Goal: Task Accomplishment & Management: Manage account settings

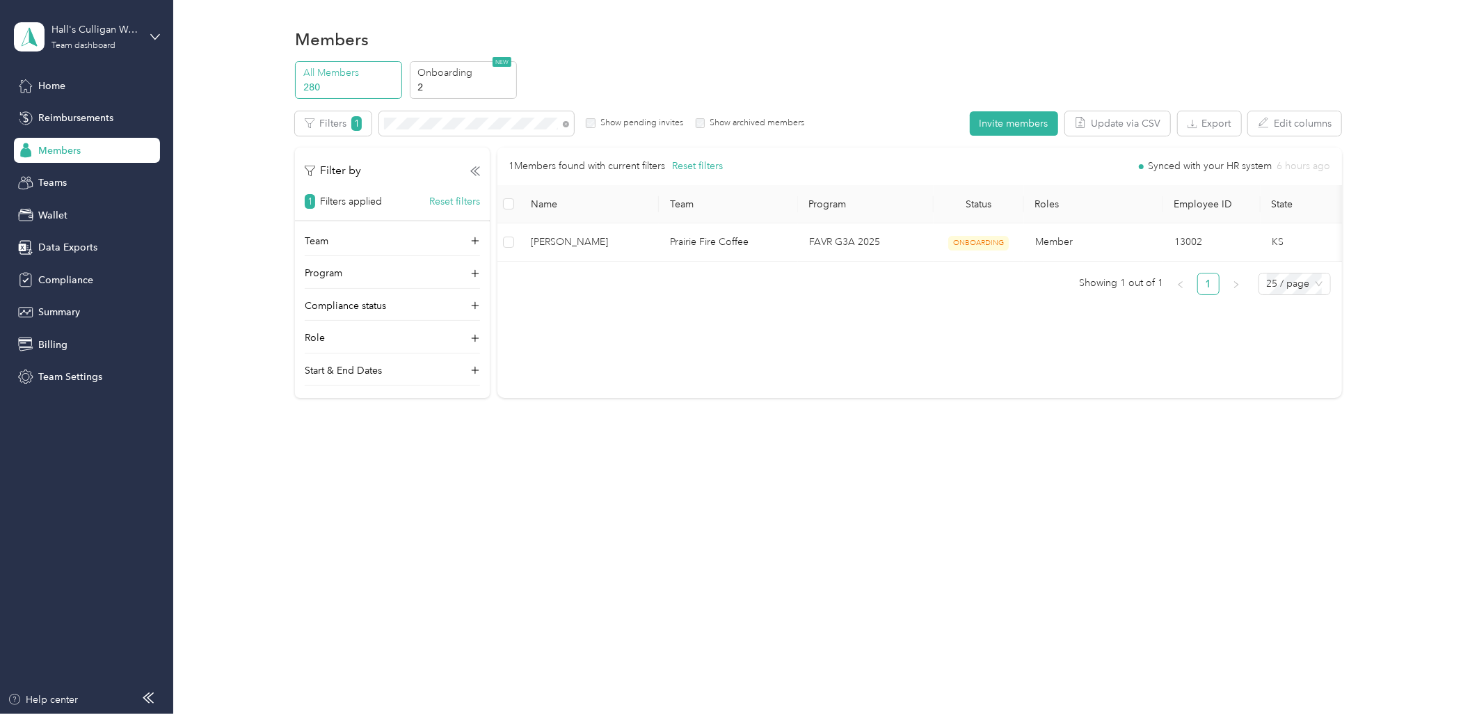
click at [47, 154] on span "Members" at bounding box center [59, 150] width 42 height 15
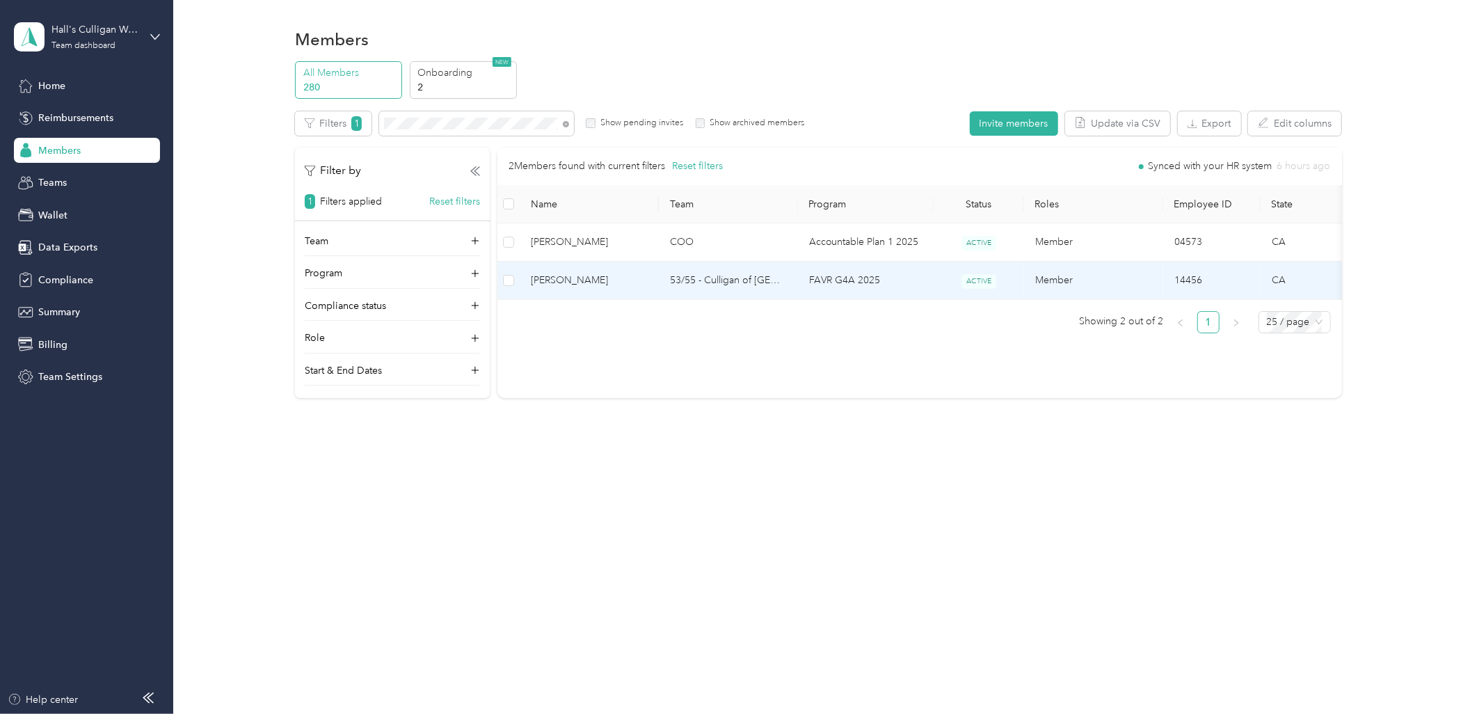
click at [679, 280] on td "53/55 - Culligan of [GEOGRAPHIC_DATA]/Escondido Sales Manager (Resi)" at bounding box center [728, 281] width 139 height 38
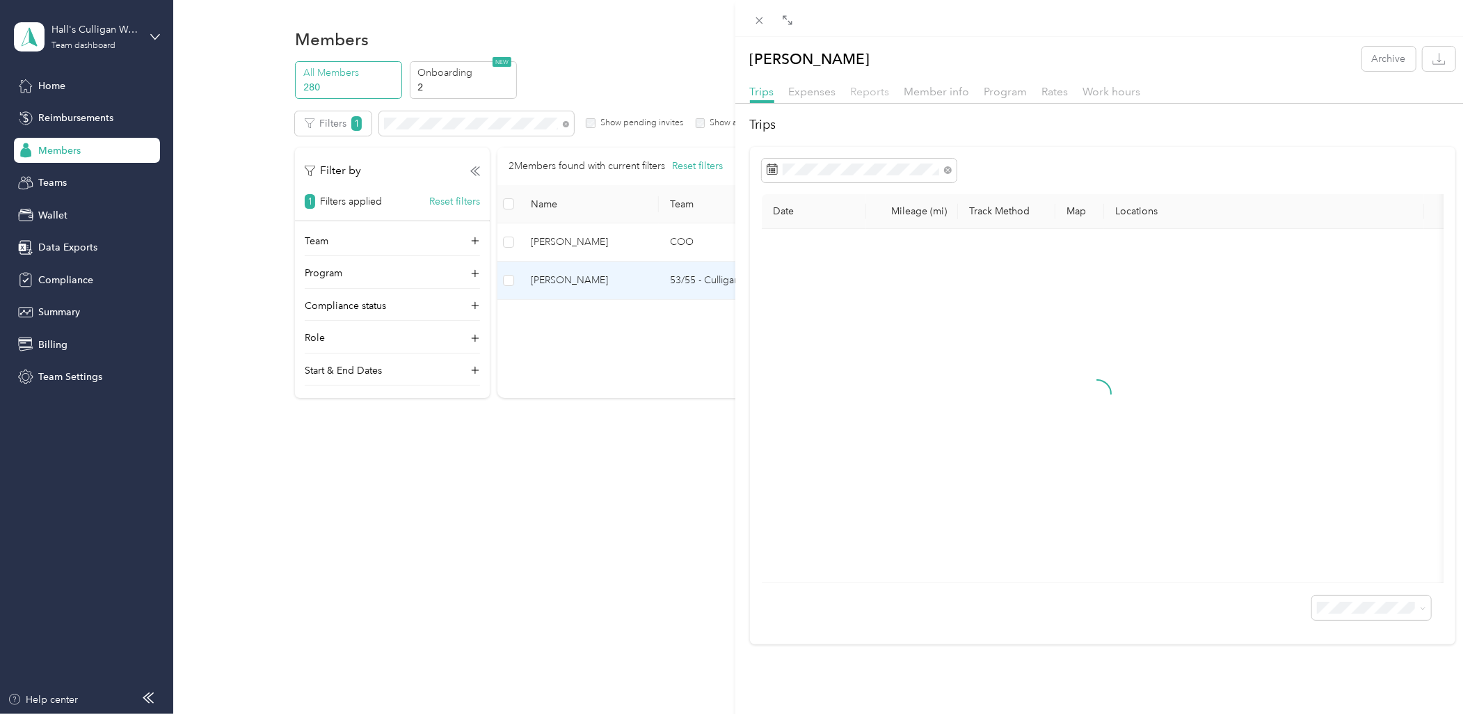
click at [880, 93] on span "Reports" at bounding box center [870, 91] width 39 height 13
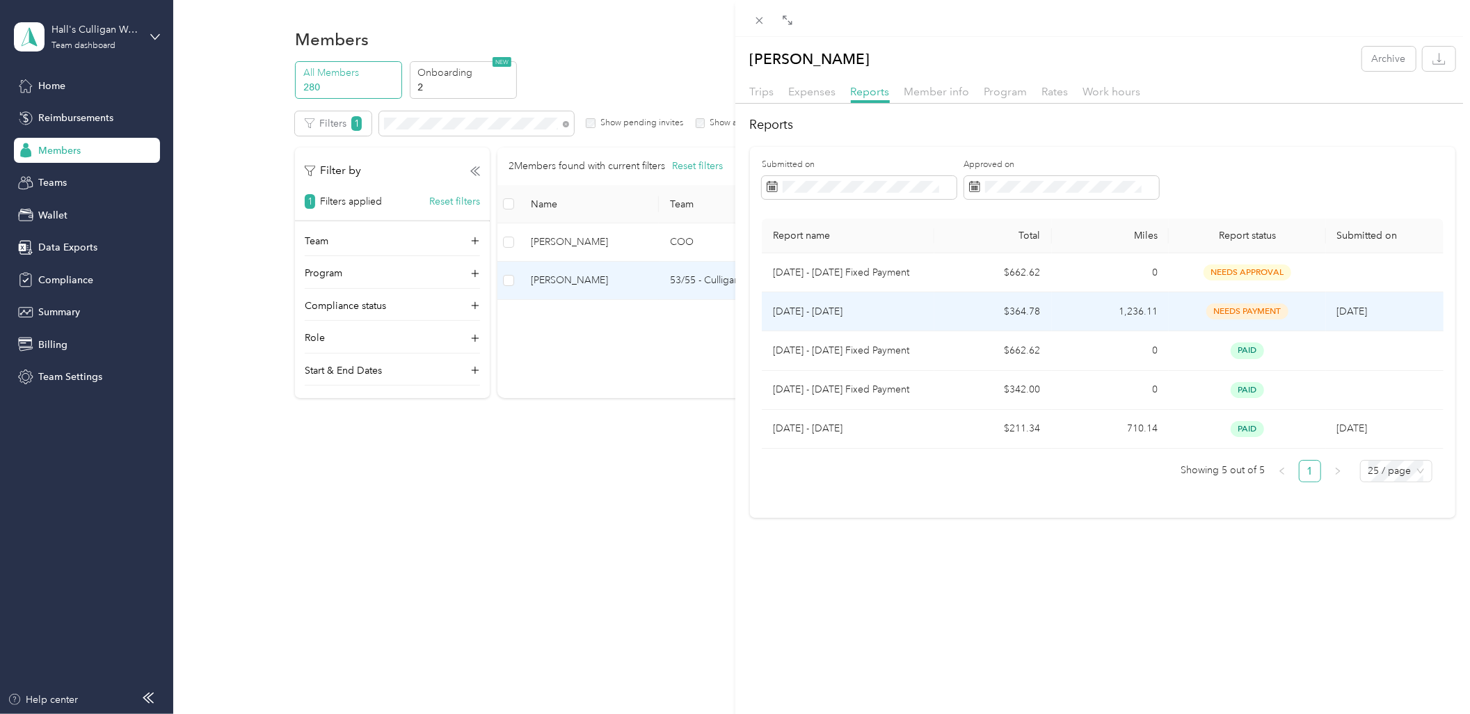
click at [919, 316] on p "Aug 1 - 31, 2025" at bounding box center [848, 311] width 150 height 15
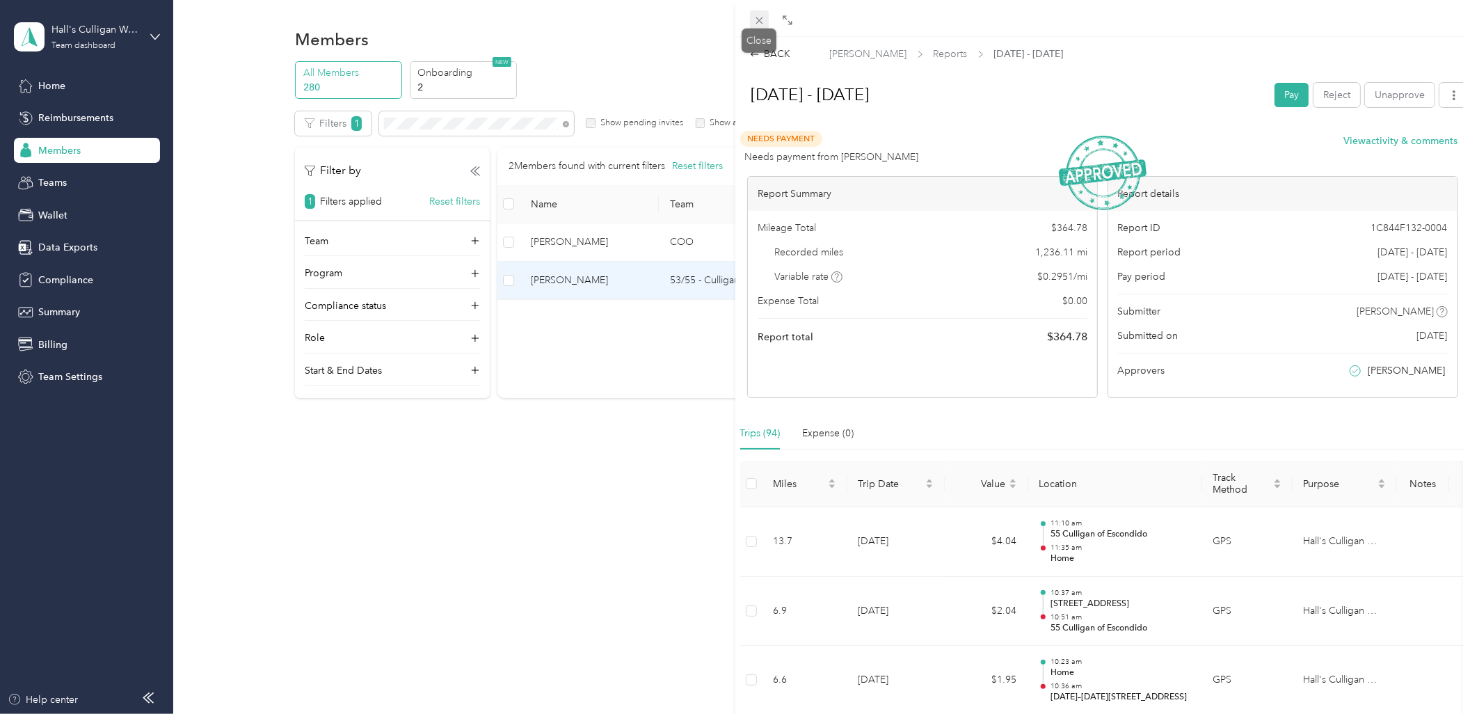
click at [757, 19] on icon at bounding box center [760, 21] width 12 height 12
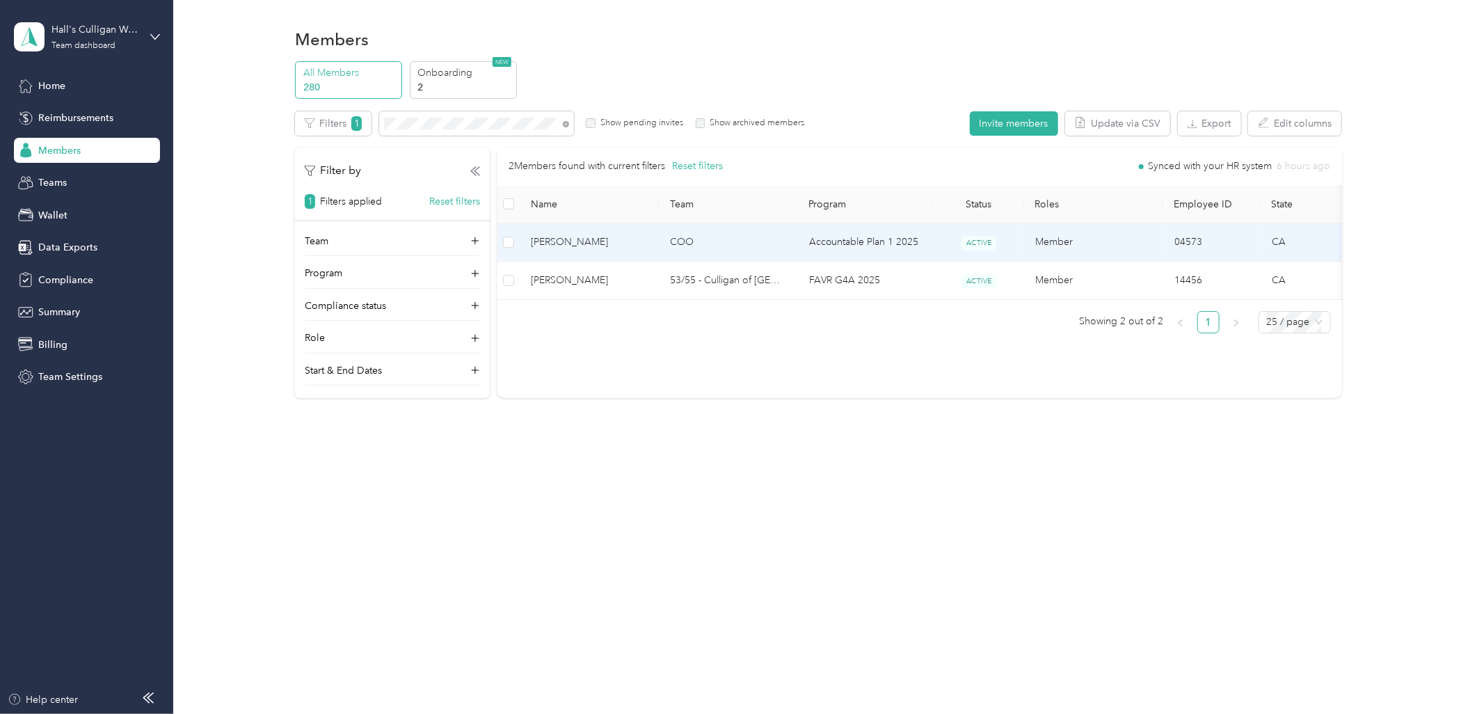
click at [644, 242] on span "James Layton" at bounding box center [589, 242] width 117 height 15
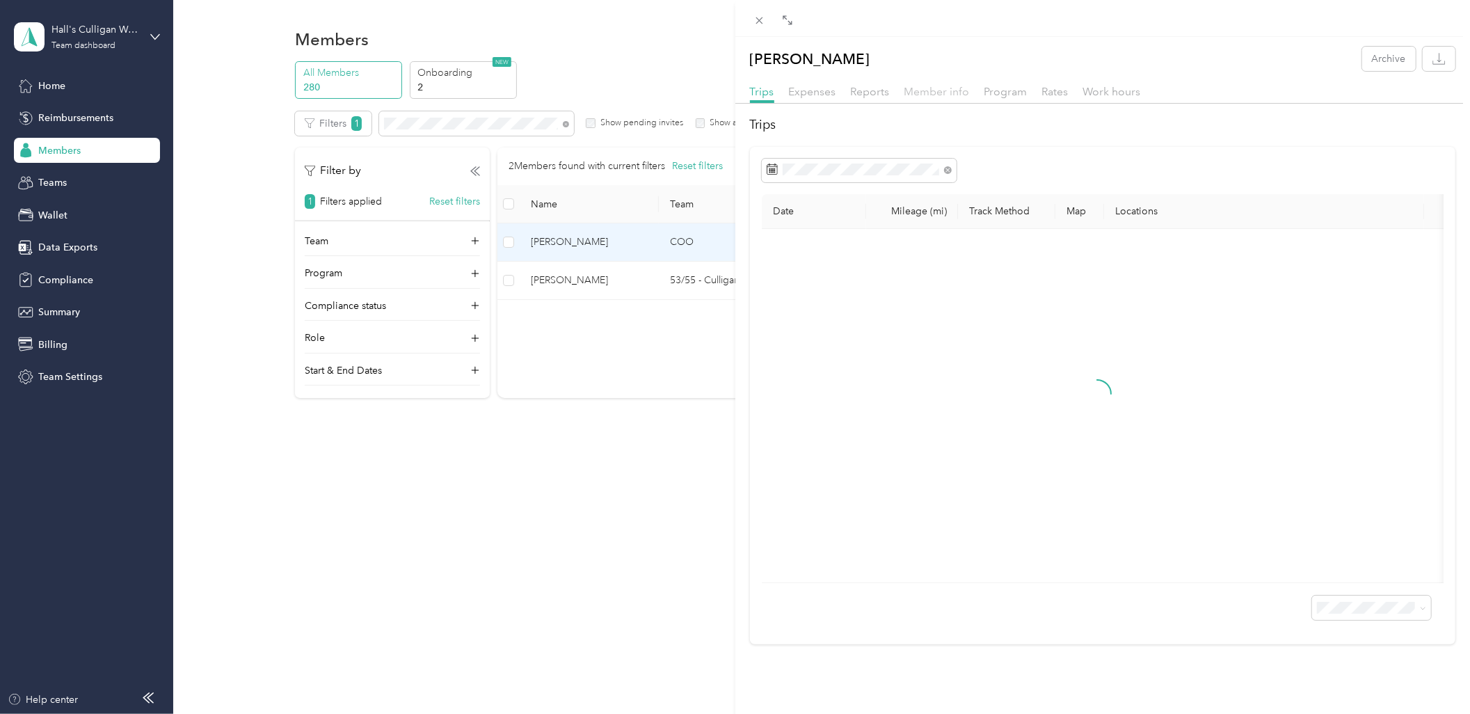
click at [945, 92] on span "Member info" at bounding box center [937, 91] width 65 height 13
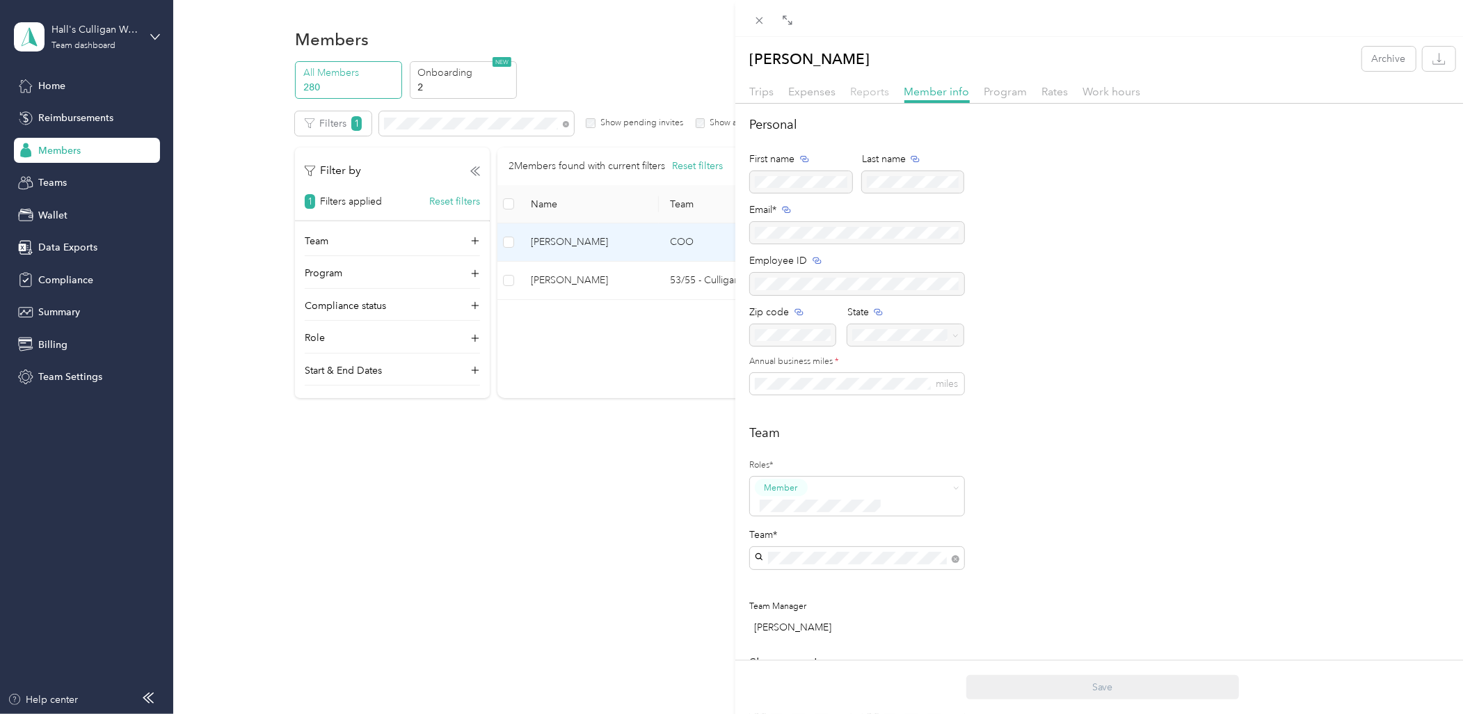
click at [861, 89] on span "Reports" at bounding box center [870, 91] width 39 height 13
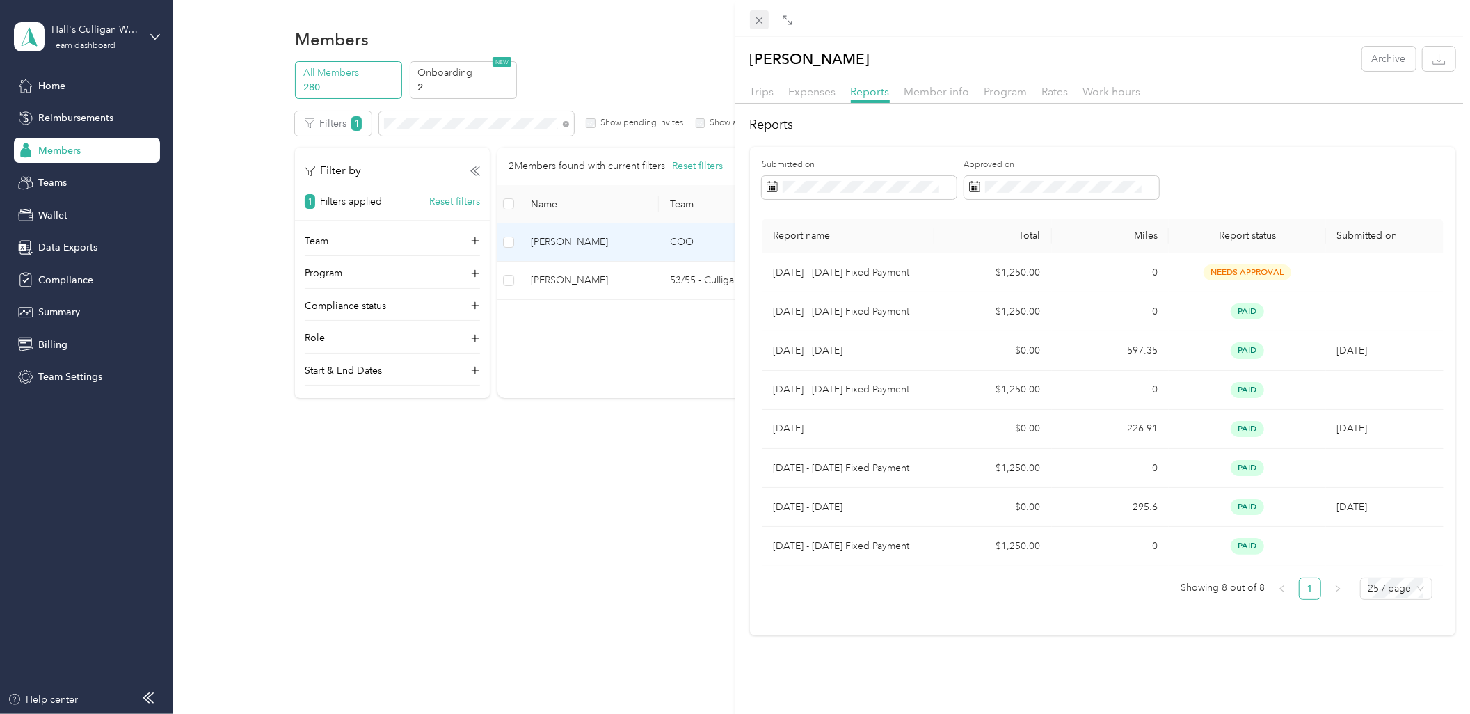
click at [761, 15] on icon at bounding box center [760, 21] width 12 height 12
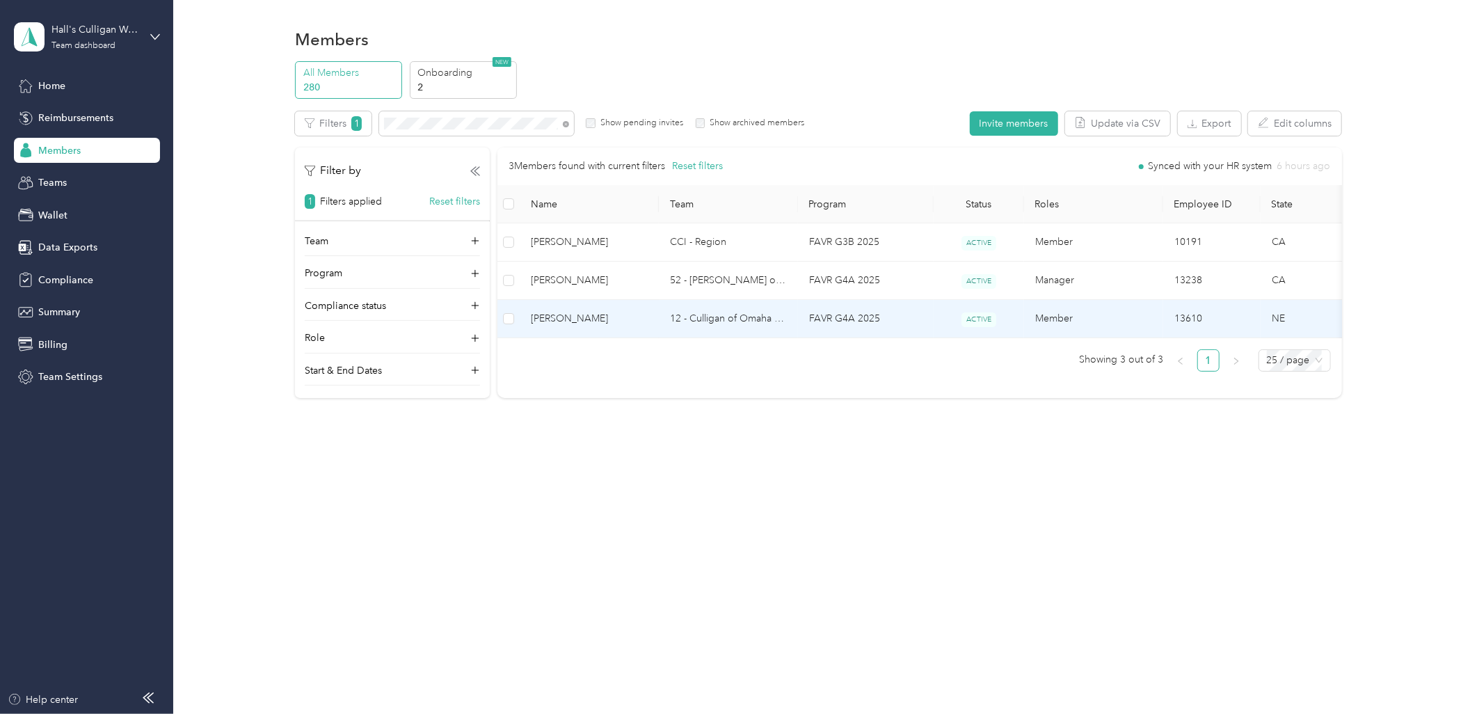
click at [992, 324] on span "ACTIVE" at bounding box center [979, 319] width 35 height 15
click at [610, 324] on span "Ronald Strnad" at bounding box center [589, 318] width 117 height 15
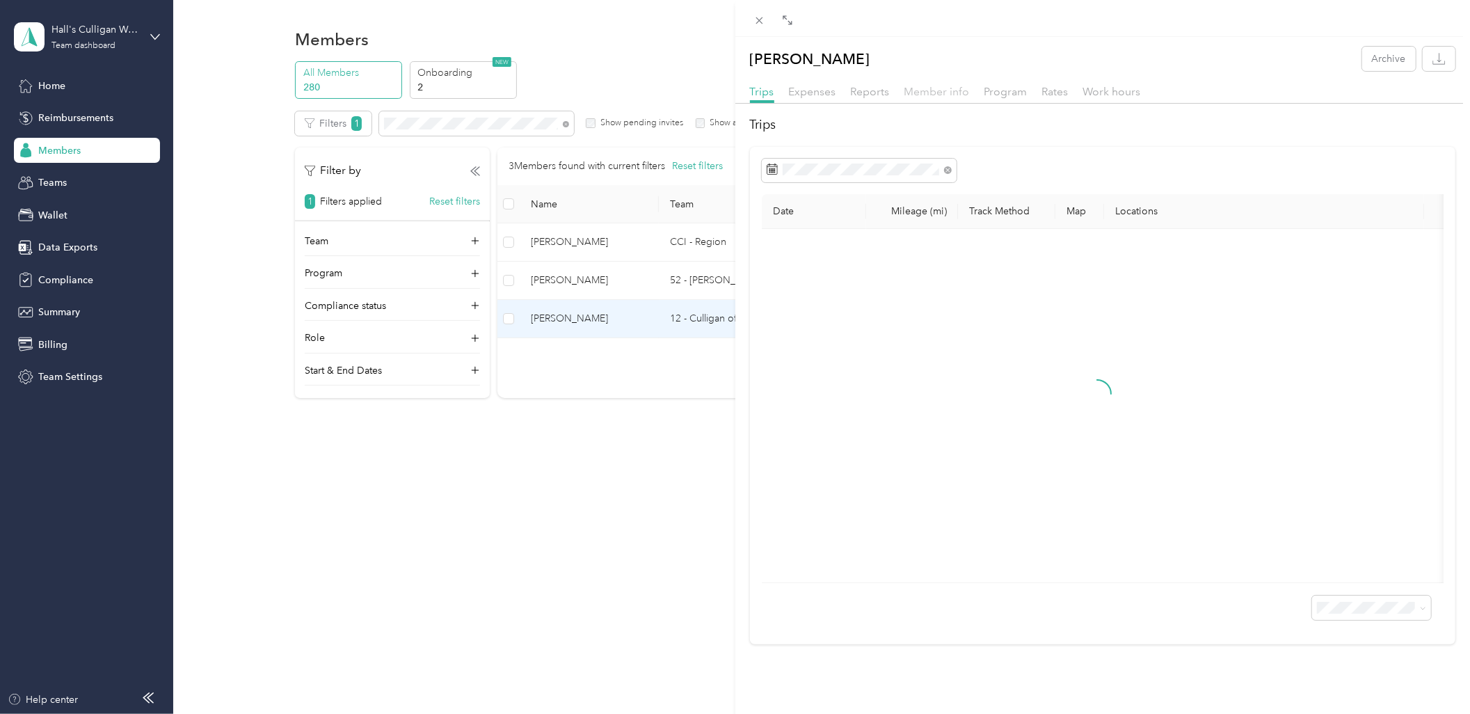
click at [933, 96] on span "Member info" at bounding box center [937, 91] width 65 height 13
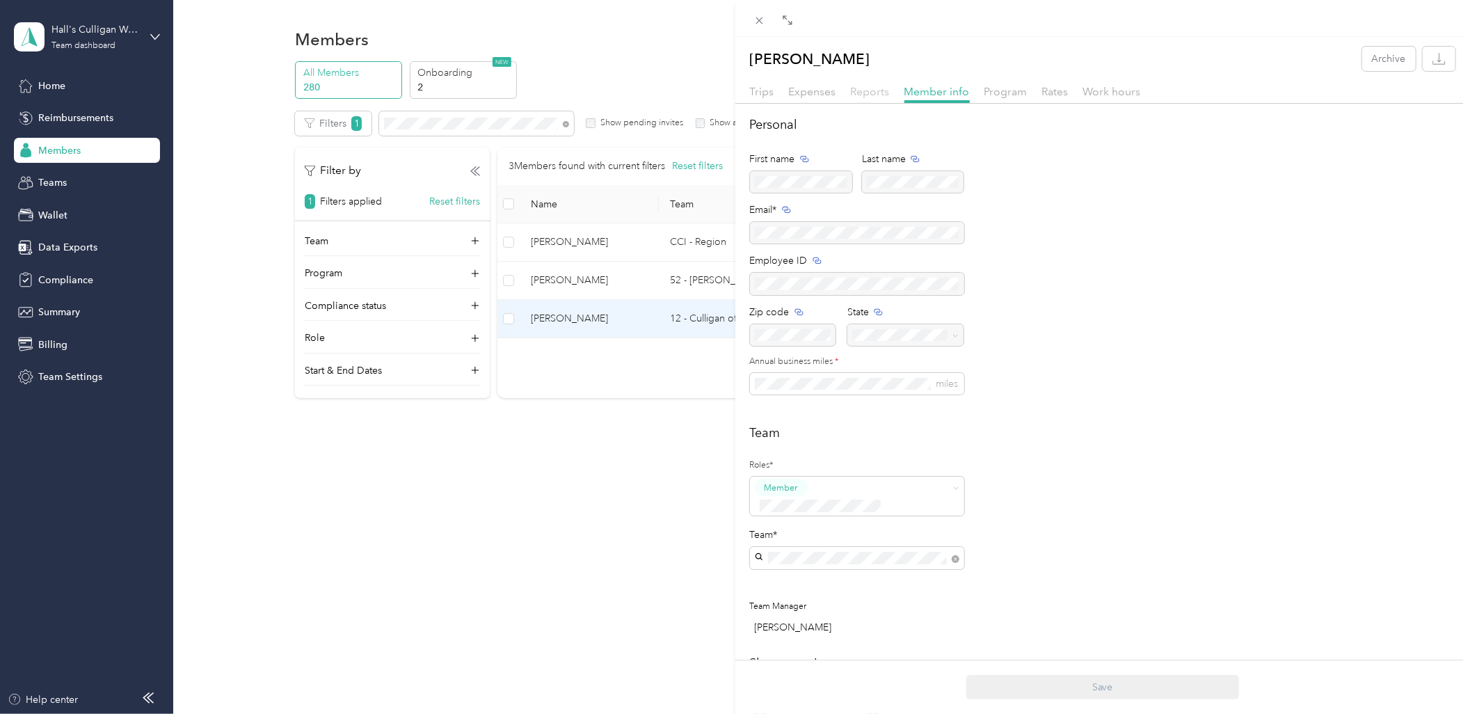
click at [880, 88] on span "Reports" at bounding box center [870, 91] width 39 height 13
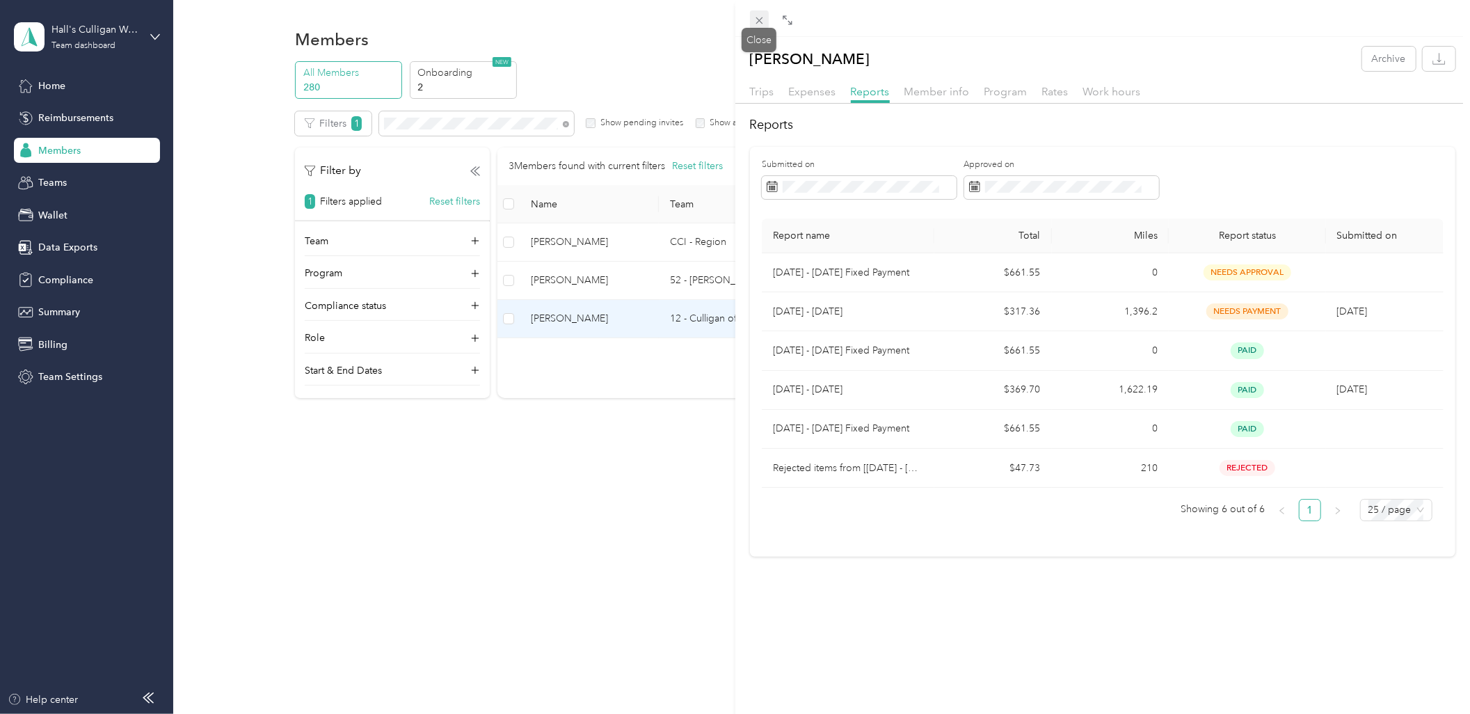
click at [764, 19] on icon at bounding box center [760, 21] width 12 height 12
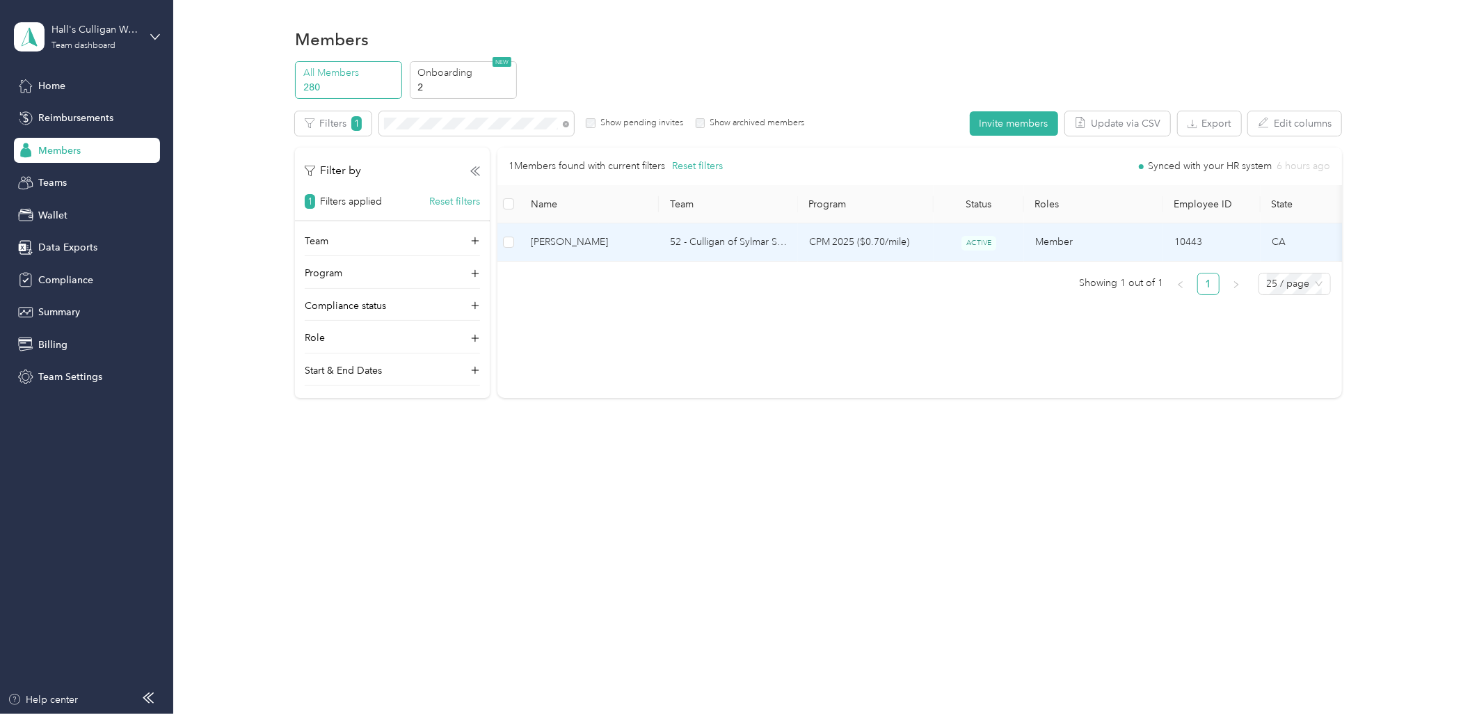
click at [623, 235] on span "Andres Gallardo" at bounding box center [589, 242] width 117 height 15
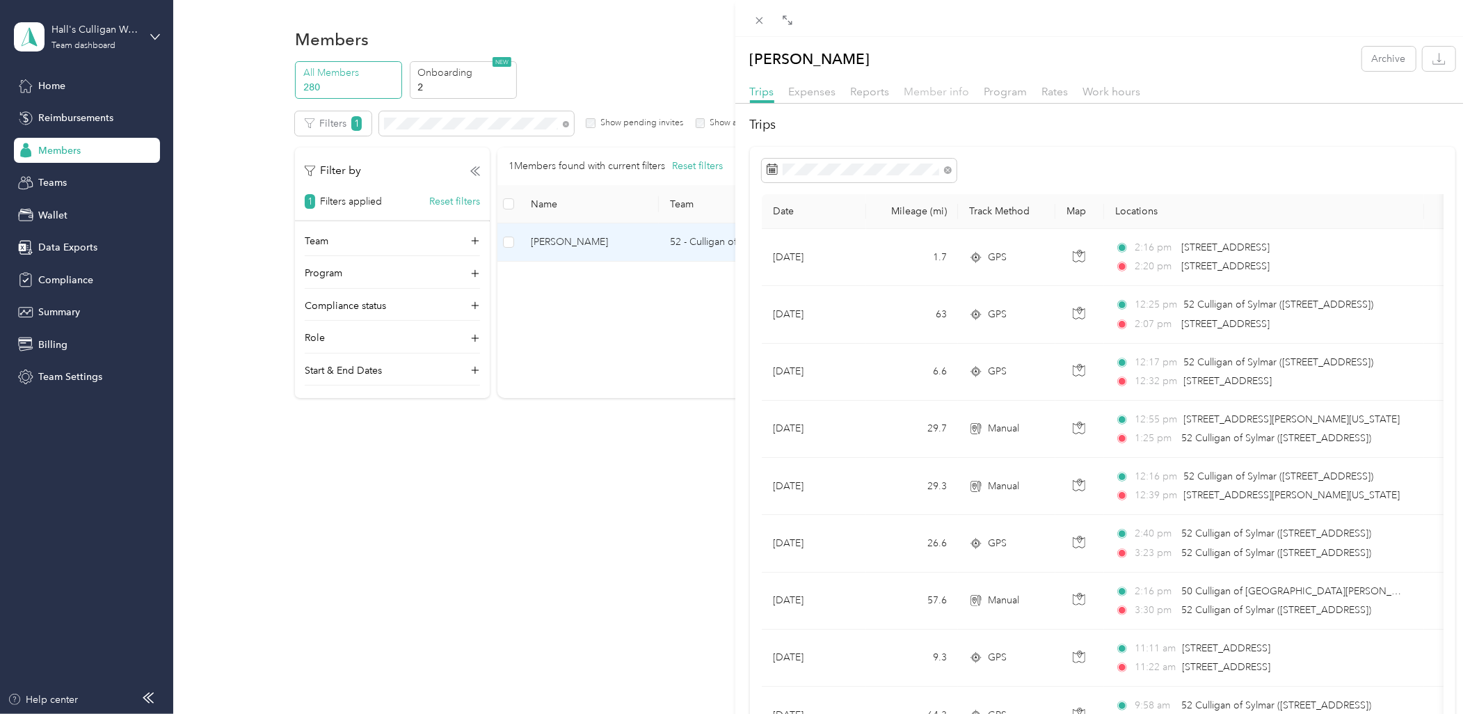
click at [933, 86] on span "Member info" at bounding box center [937, 91] width 65 height 13
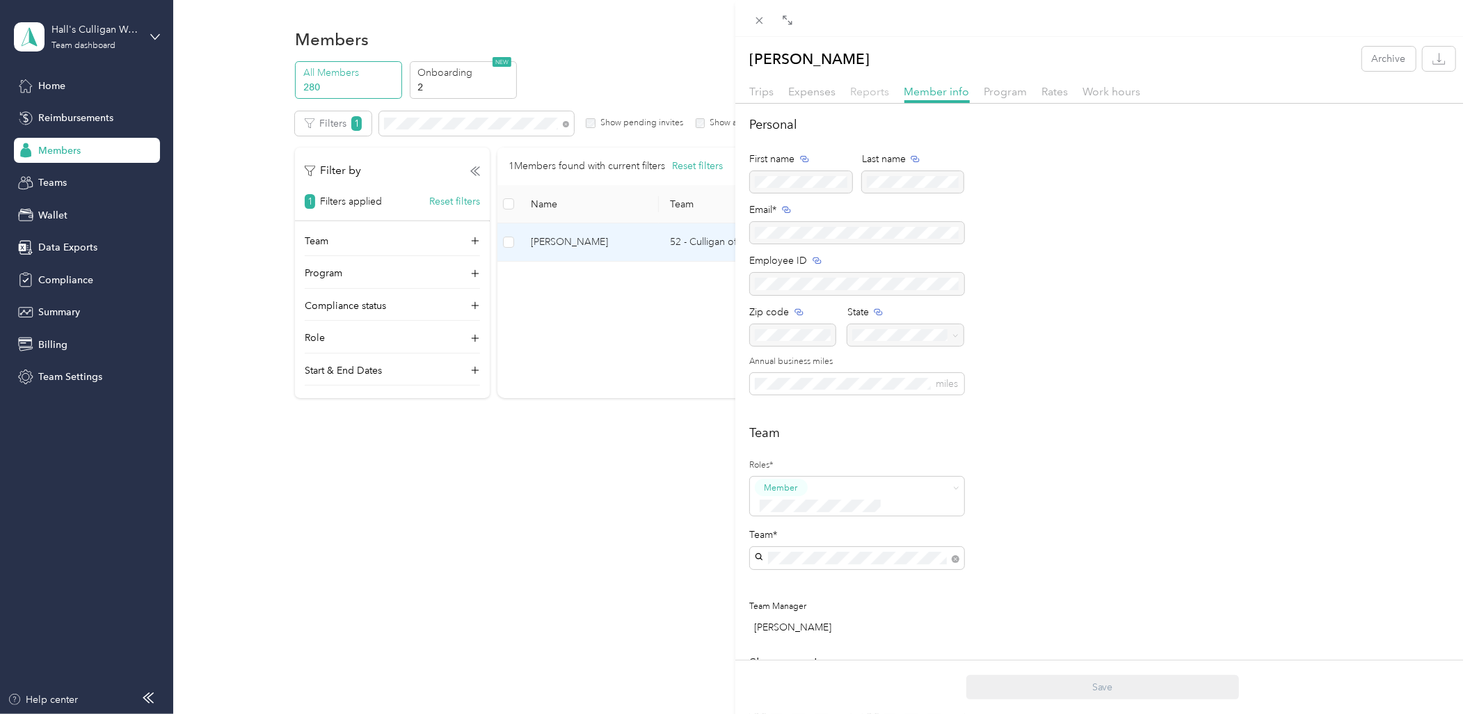
click at [874, 86] on span "Reports" at bounding box center [870, 91] width 39 height 13
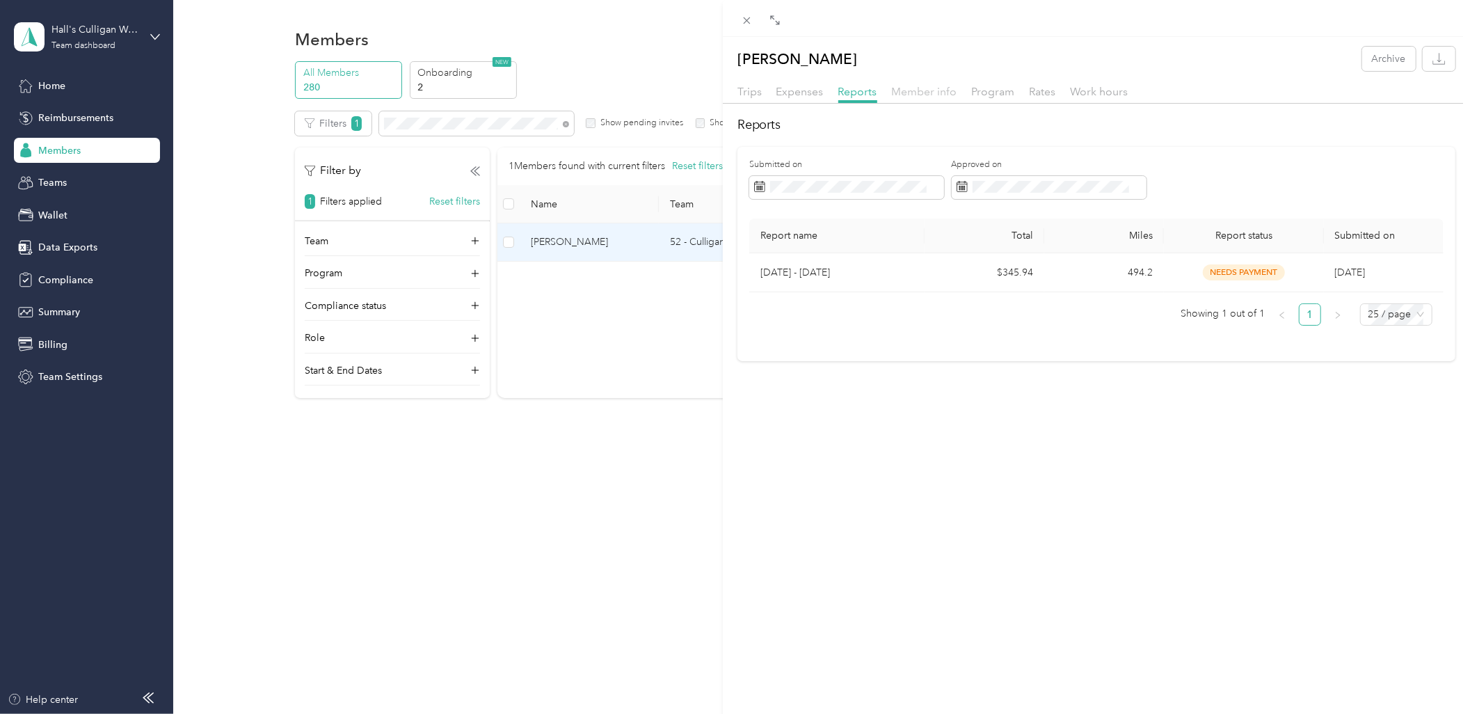
click at [921, 90] on span "Member info" at bounding box center [924, 91] width 65 height 13
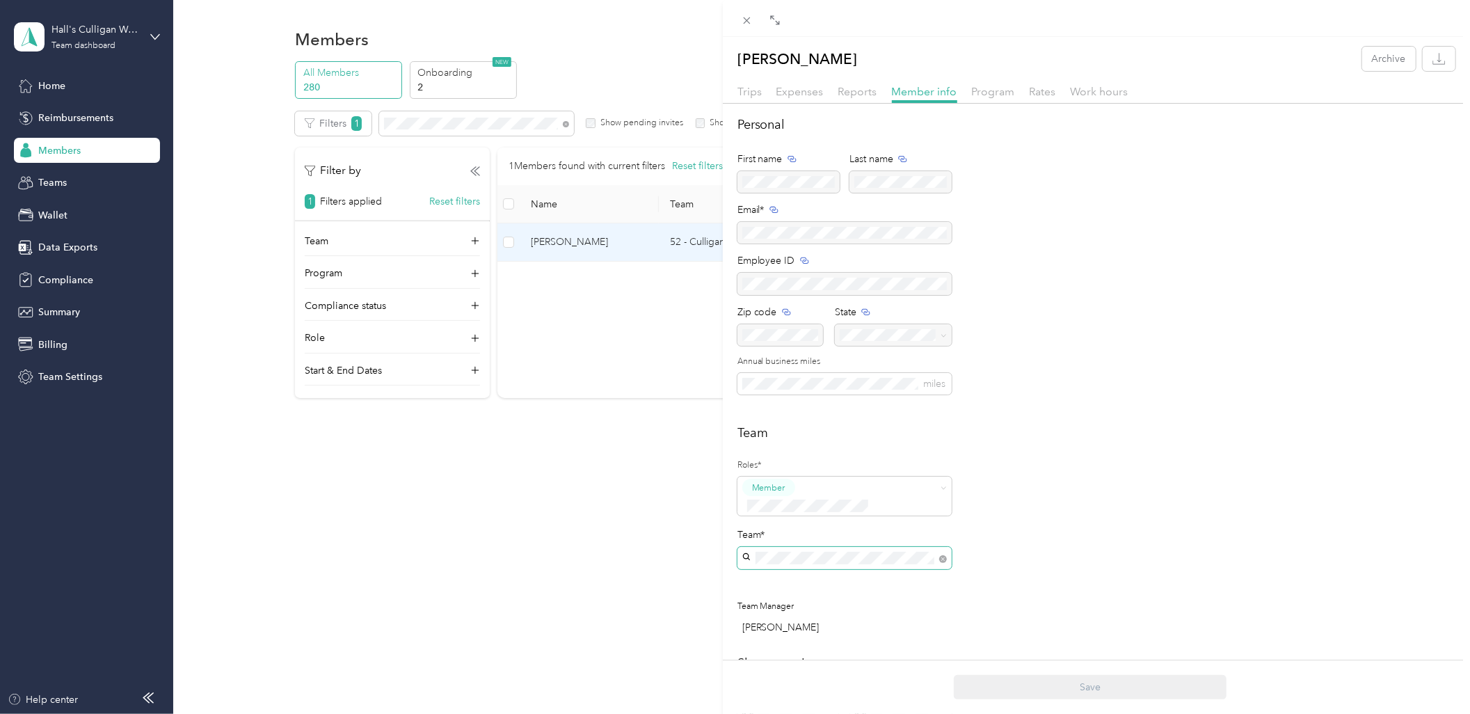
click at [907, 550] on span at bounding box center [845, 558] width 214 height 22
click at [1184, 553] on div "Team Roles* Member Team* Team Manager Richard Ready" at bounding box center [1097, 533] width 718 height 219
click at [1098, 683] on button "Save" at bounding box center [1090, 687] width 273 height 24
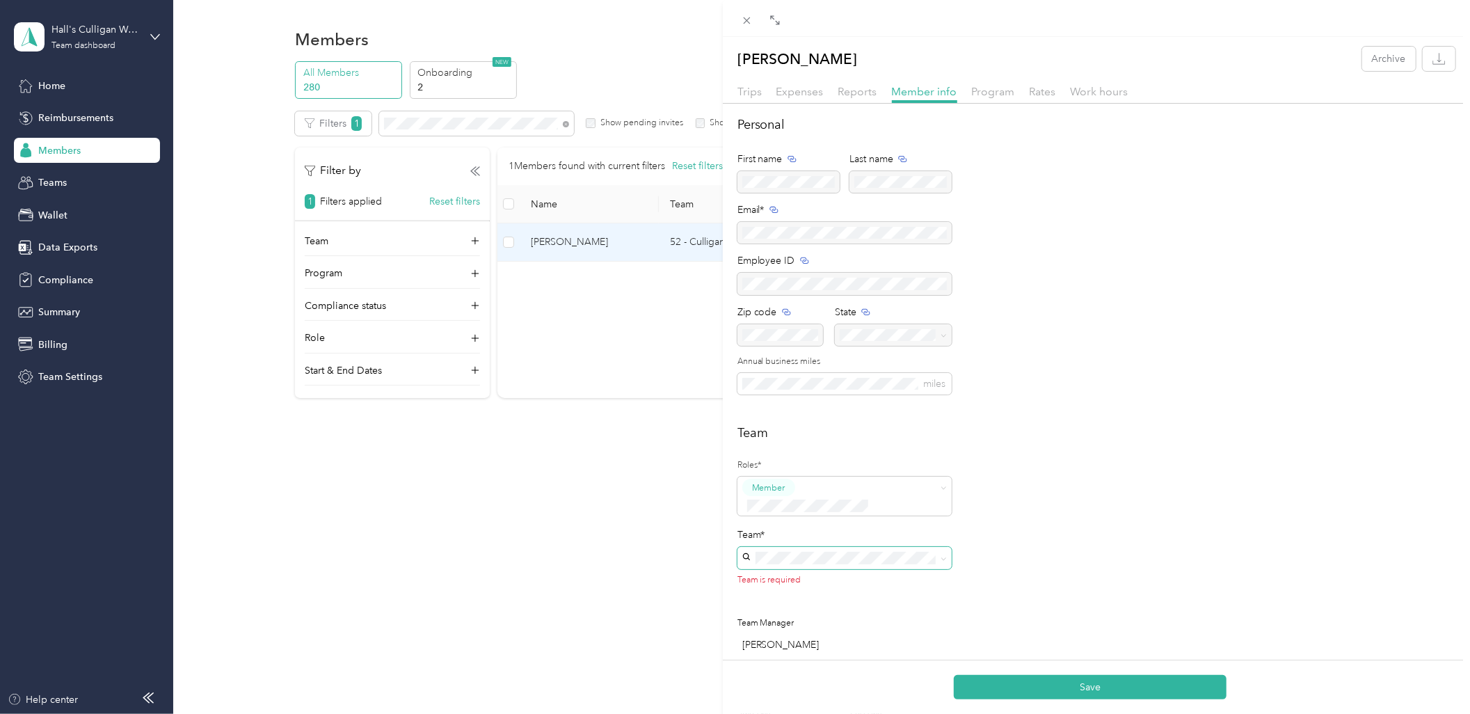
click at [843, 548] on span at bounding box center [845, 558] width 214 height 22
click at [795, 562] on span "52 - Culligan of Sylmar" at bounding box center [796, 566] width 99 height 12
click at [1100, 567] on div "Team Roles* Member Team* Team Manager Richard Ready" at bounding box center [1097, 533] width 718 height 219
click at [1111, 684] on button "Save" at bounding box center [1090, 687] width 273 height 24
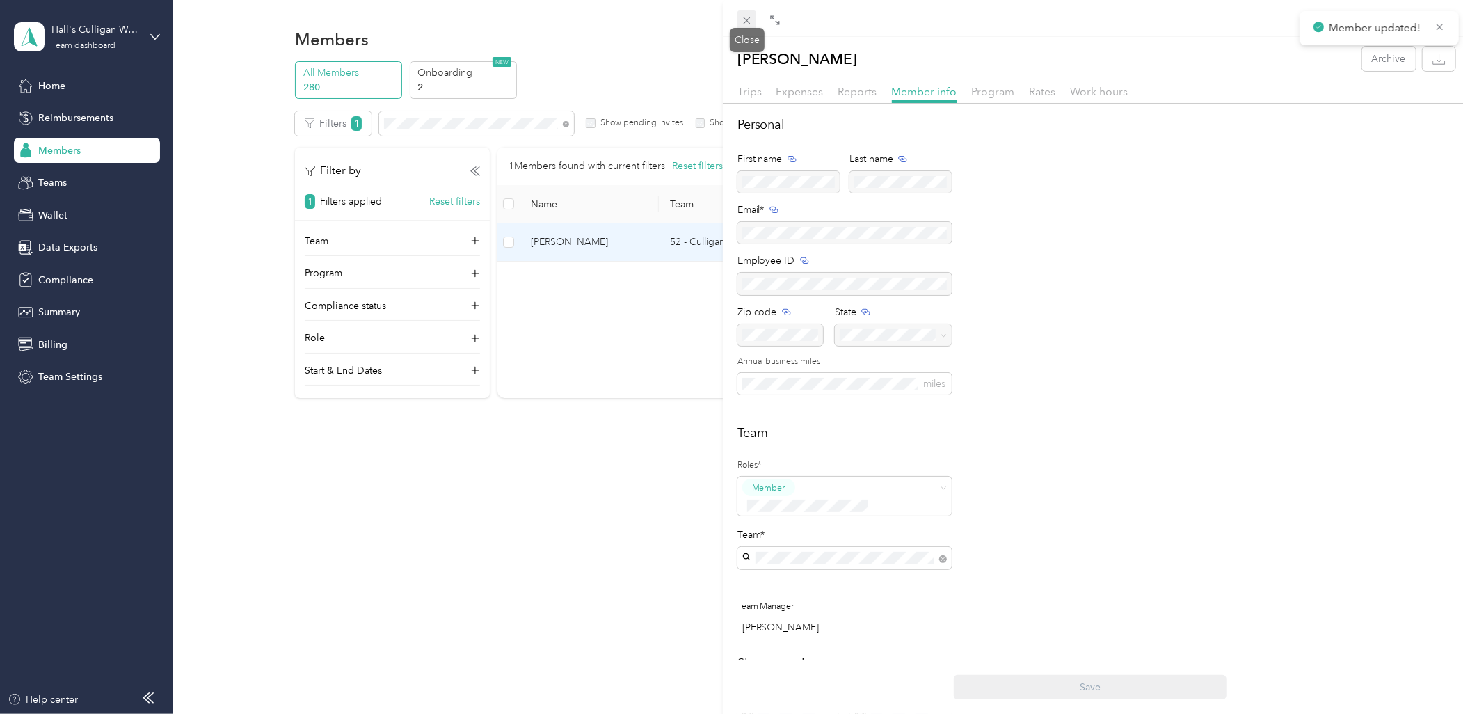
click at [747, 16] on icon at bounding box center [747, 21] width 12 height 12
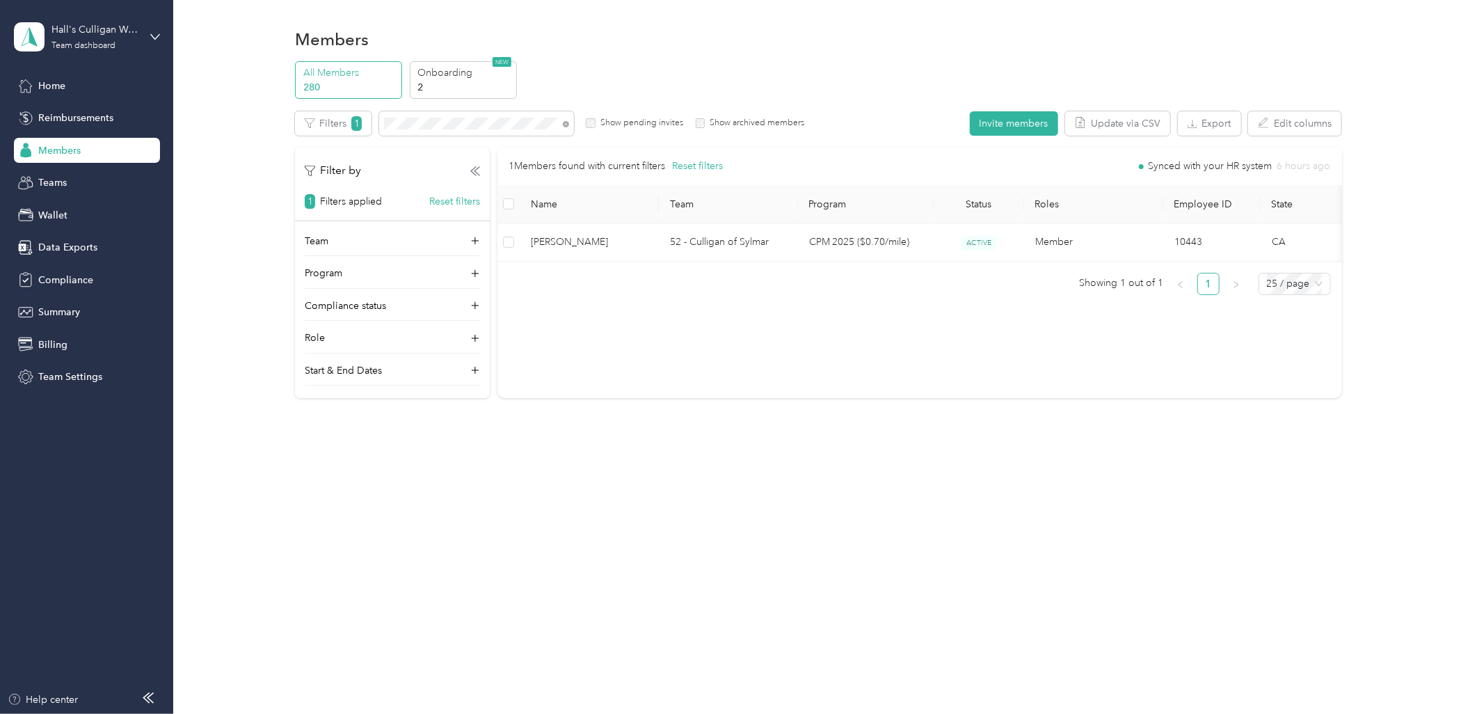
click at [585, 592] on div "Members All Members 280 Onboarding 2 NEW Edit role Edit team Edit program Expor…" at bounding box center [818, 357] width 1290 height 714
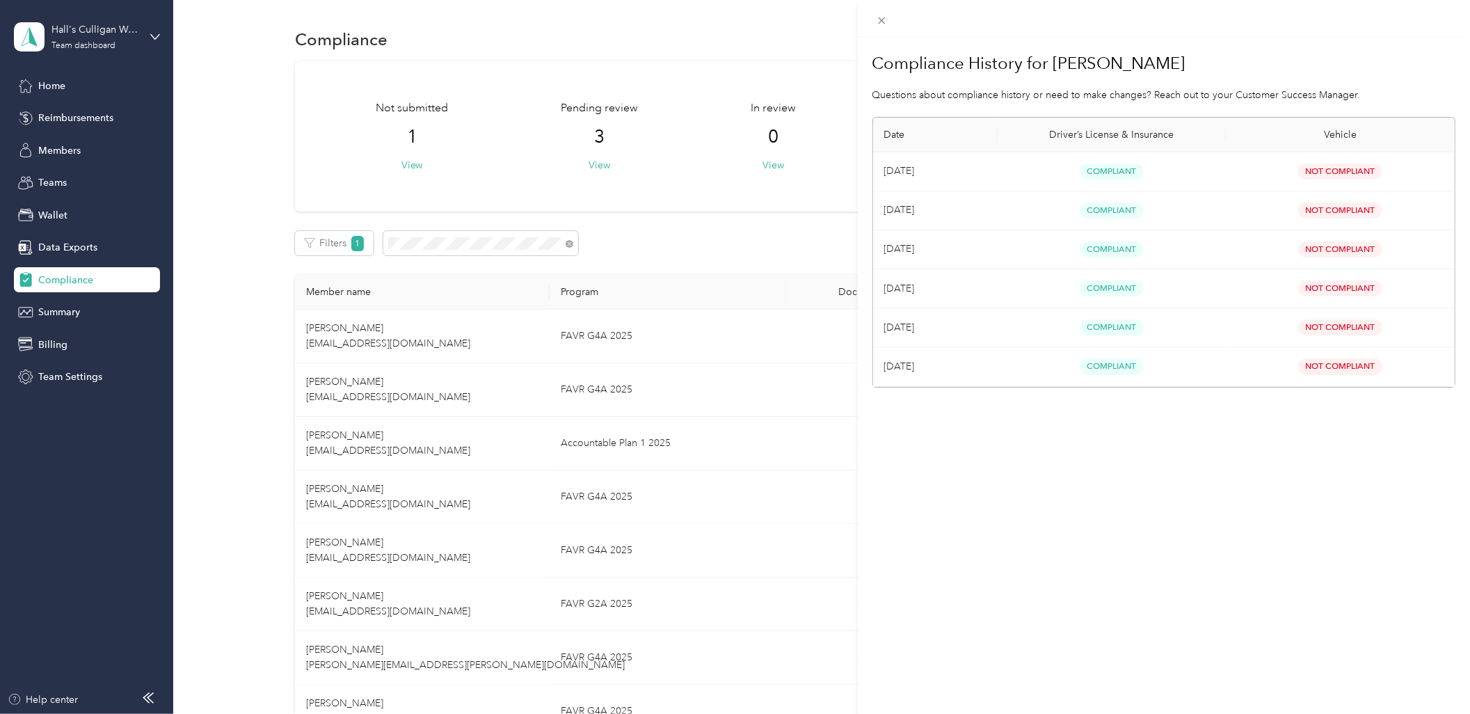
click at [1207, 509] on div "Compliance History for [PERSON_NAME] Questions about compliance history or need…" at bounding box center [1164, 394] width 612 height 714
click at [205, 474] on div "Compliance History for [PERSON_NAME] Questions about compliance history or need…" at bounding box center [735, 357] width 1470 height 714
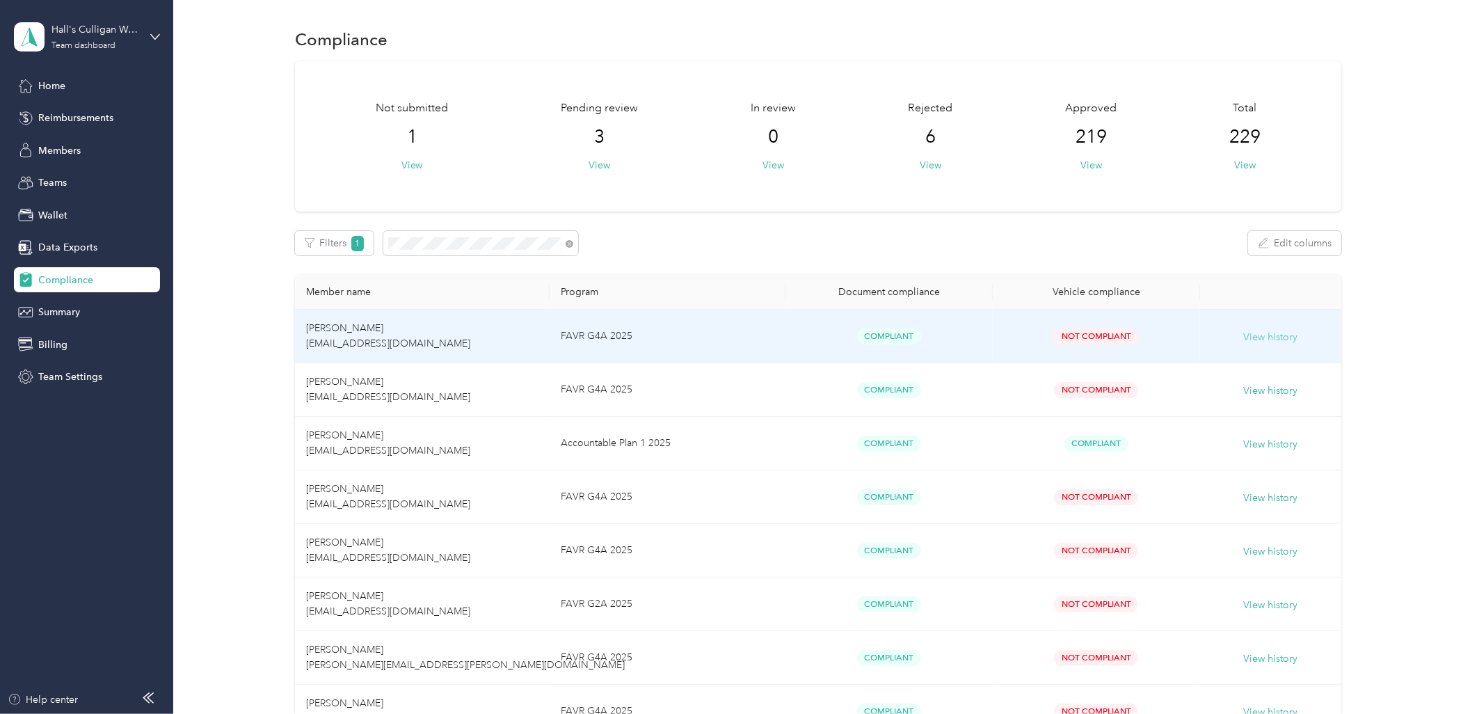
click at [1276, 338] on button "View history" at bounding box center [1271, 337] width 54 height 15
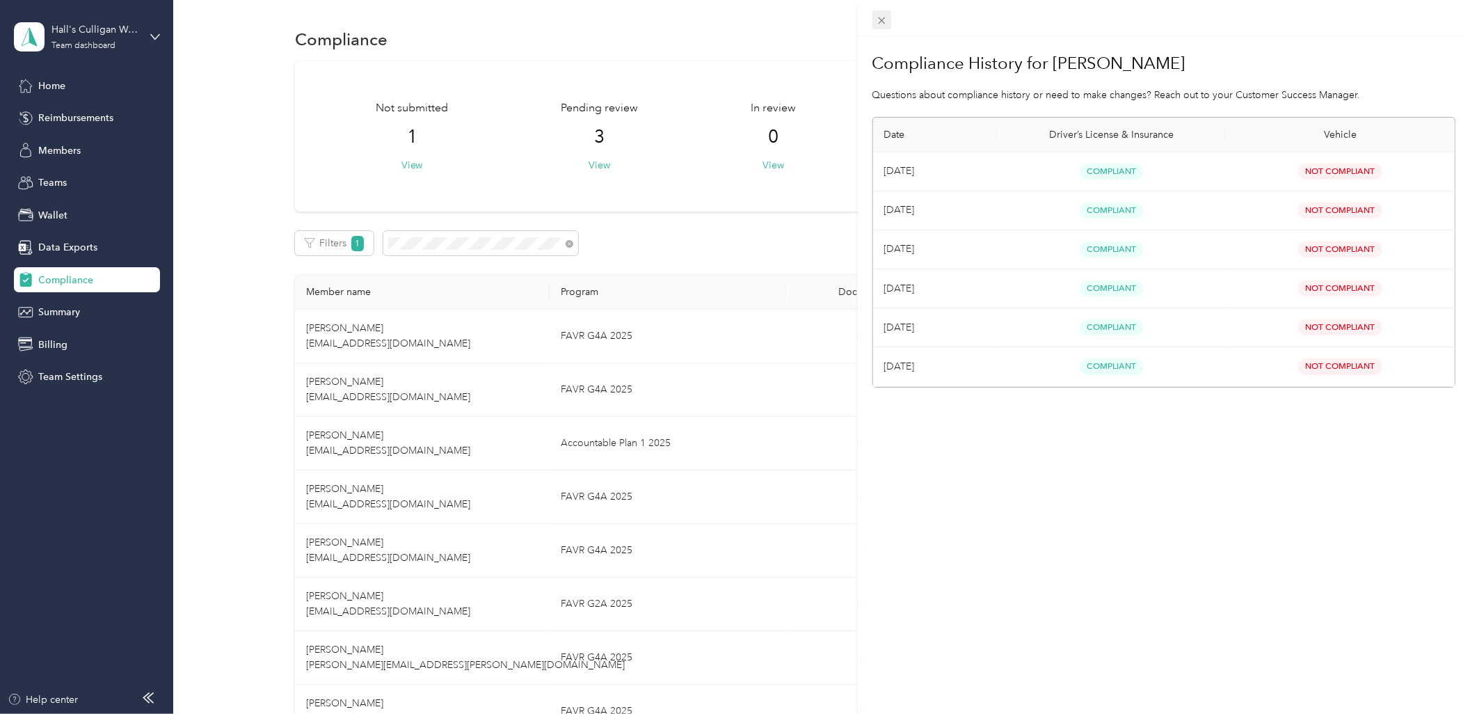
click at [879, 24] on icon at bounding box center [882, 21] width 12 height 12
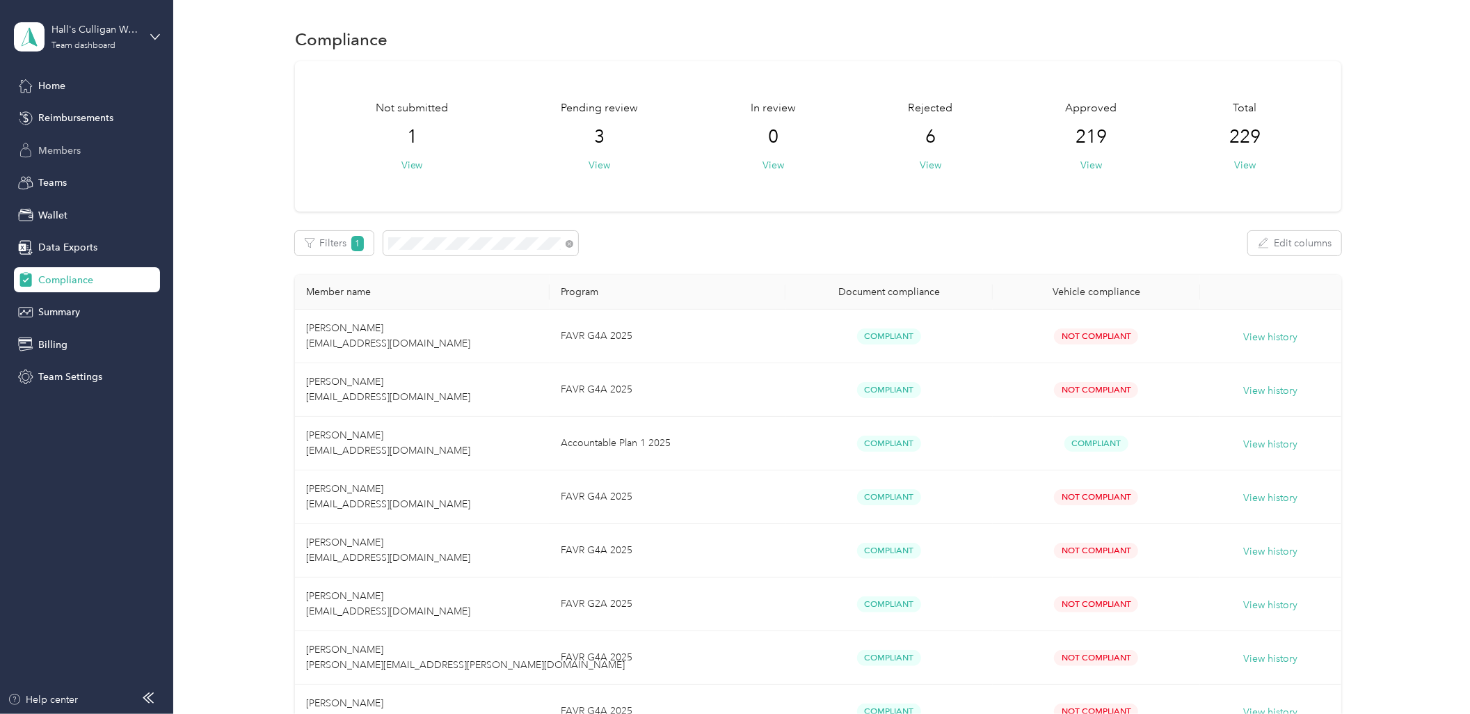
click at [77, 146] on span "Members" at bounding box center [59, 150] width 42 height 15
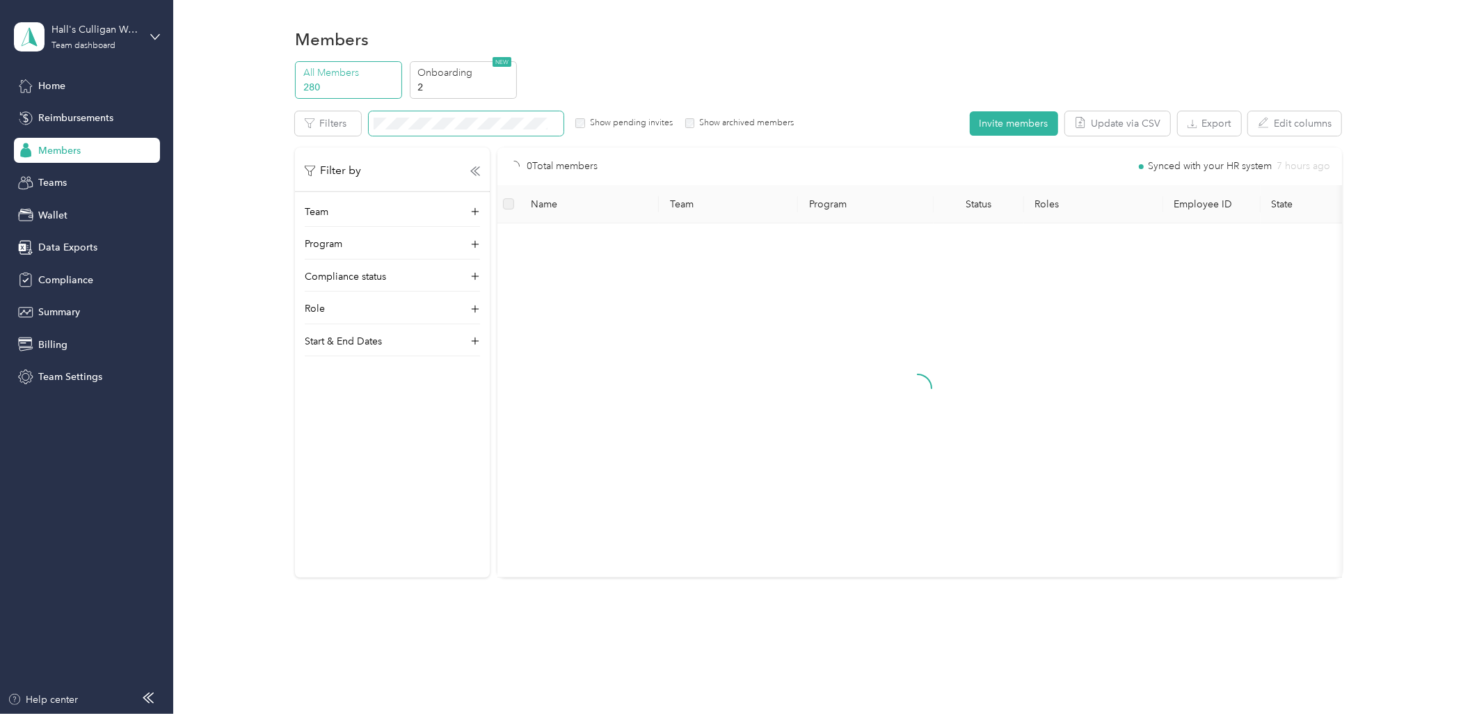
click at [491, 131] on span at bounding box center [466, 123] width 195 height 24
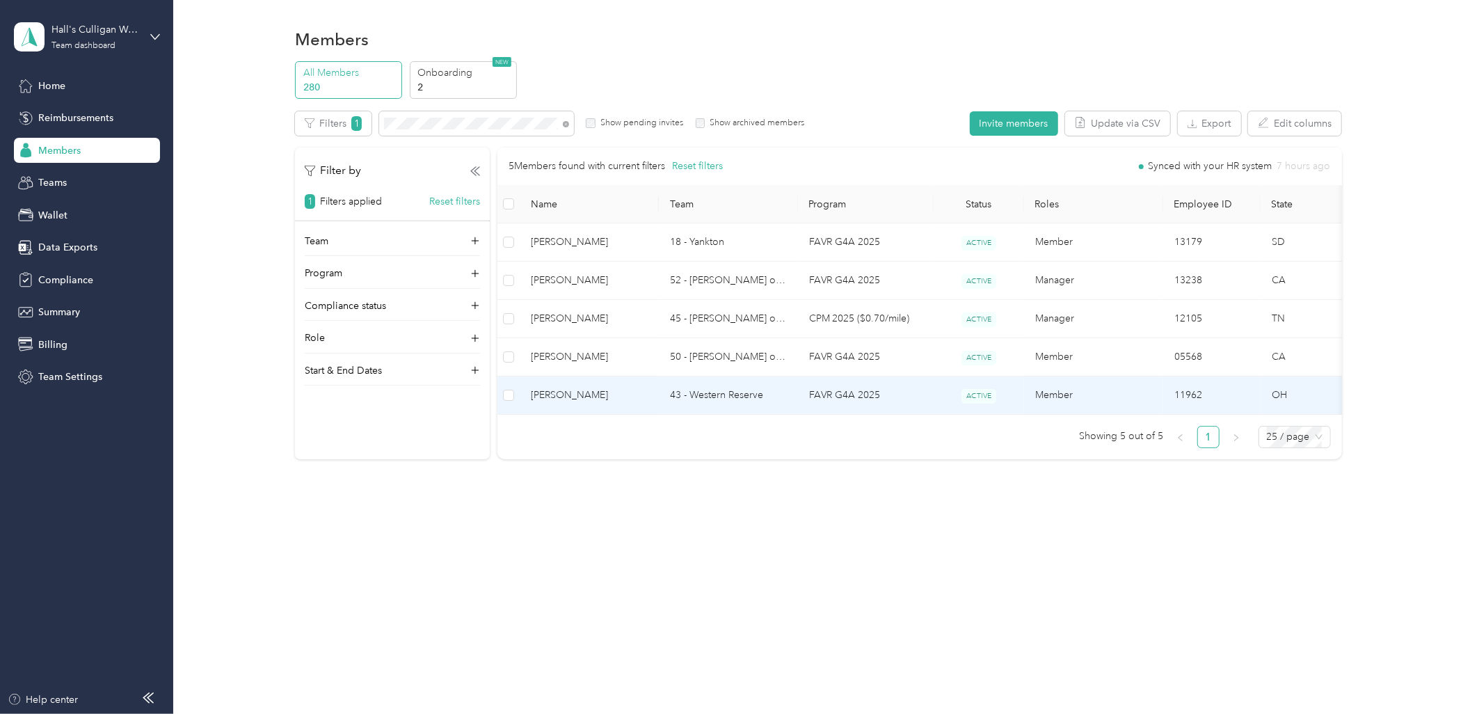
click at [741, 393] on td "43 - Western Reserve" at bounding box center [728, 395] width 139 height 38
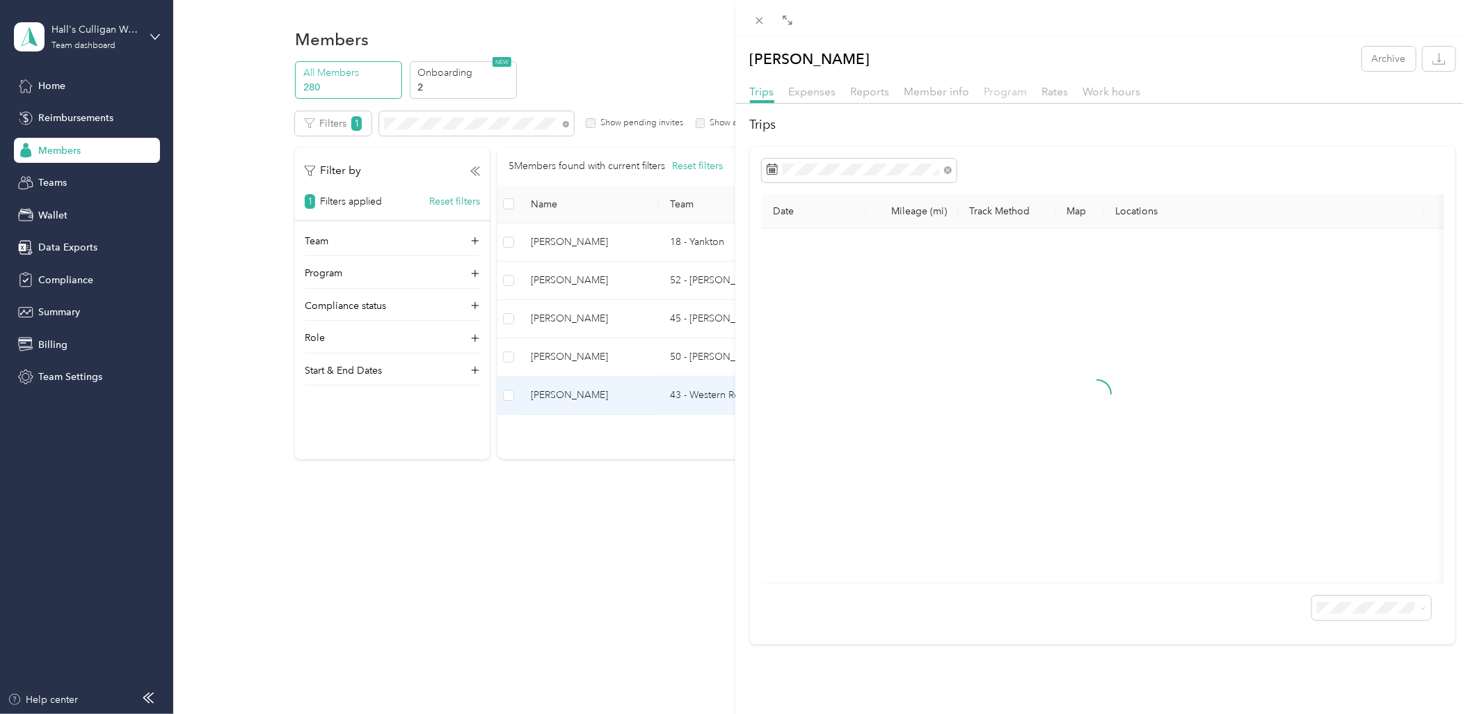
click at [1001, 90] on span "Program" at bounding box center [1006, 91] width 43 height 13
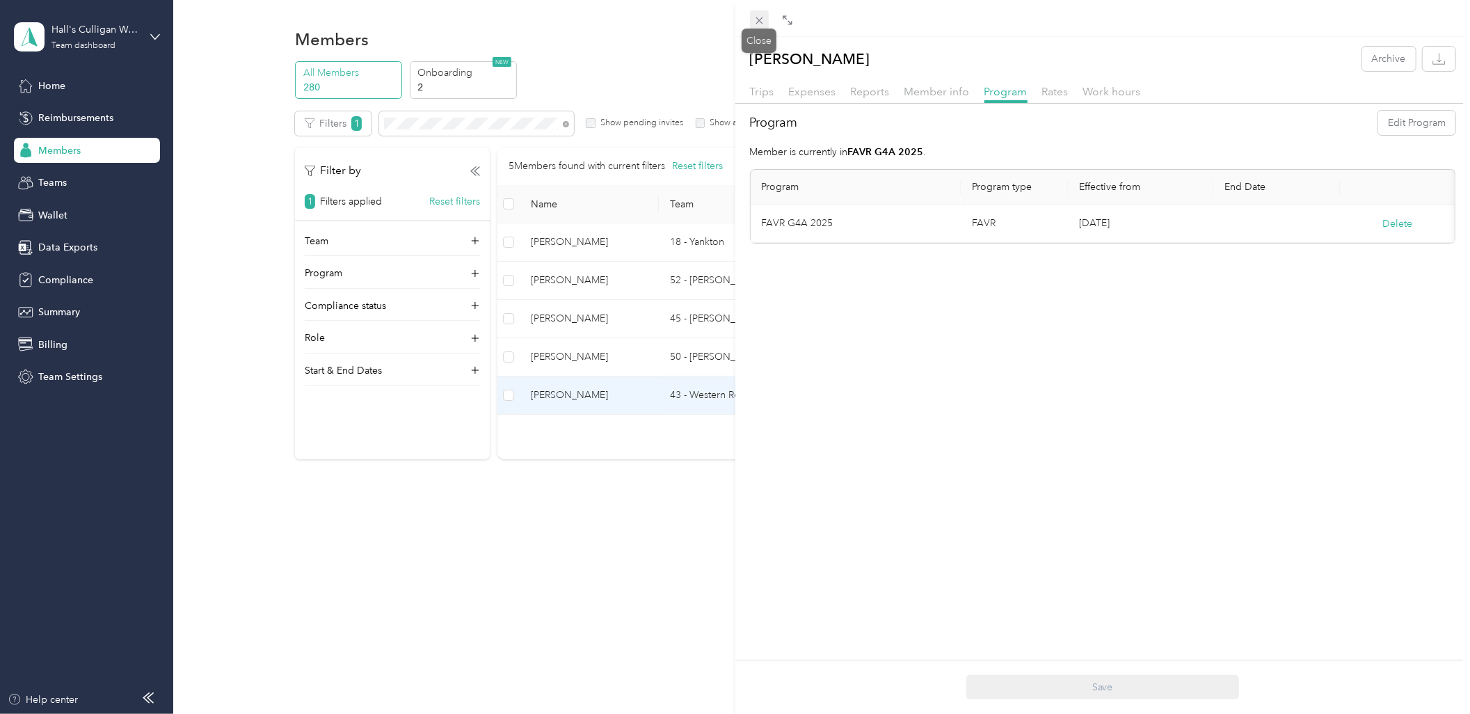
drag, startPoint x: 752, startPoint y: 24, endPoint x: 761, endPoint y: 24, distance: 8.4
click at [761, 24] on icon at bounding box center [760, 21] width 12 height 12
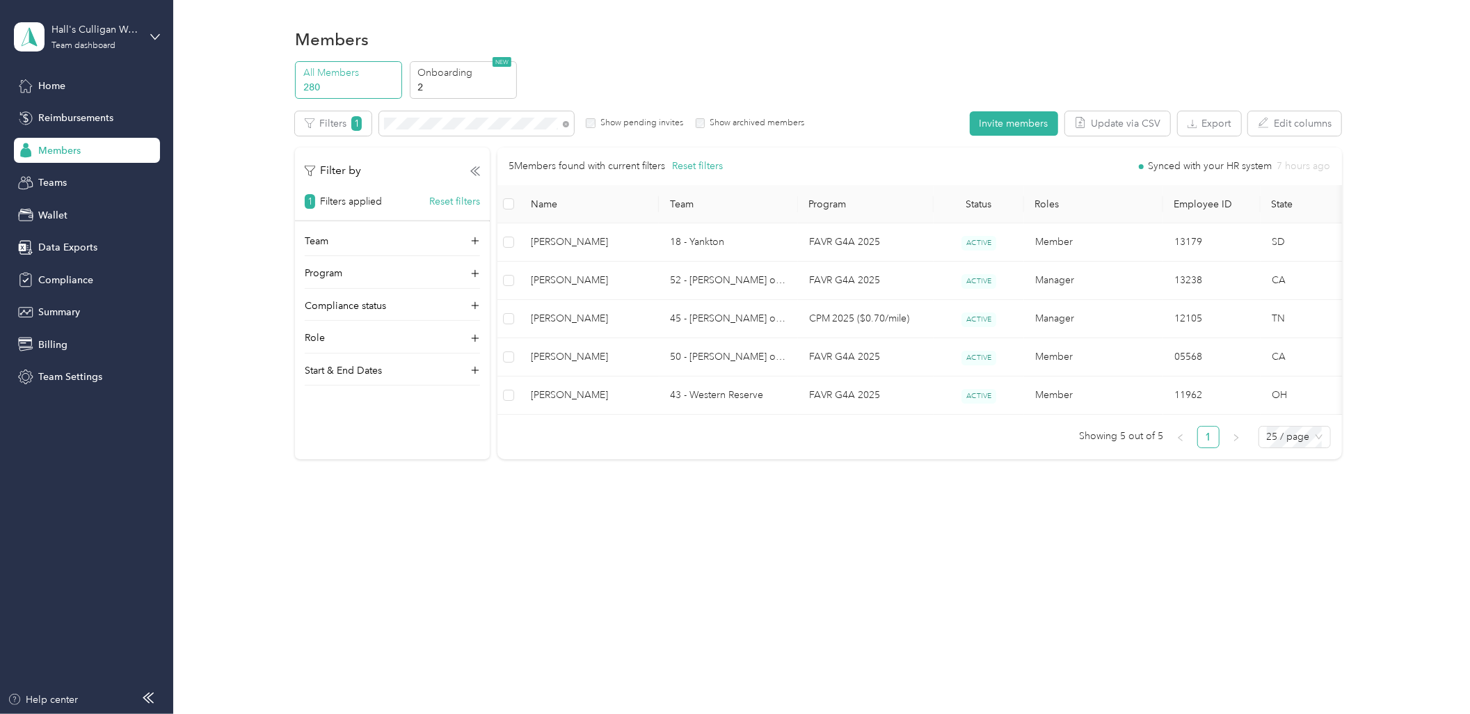
click at [901, 536] on div "Members All Members 280 Onboarding 2 NEW Edit role Edit team Edit program Expor…" at bounding box center [818, 273] width 1290 height 547
